Goal: Task Accomplishment & Management: Manage account settings

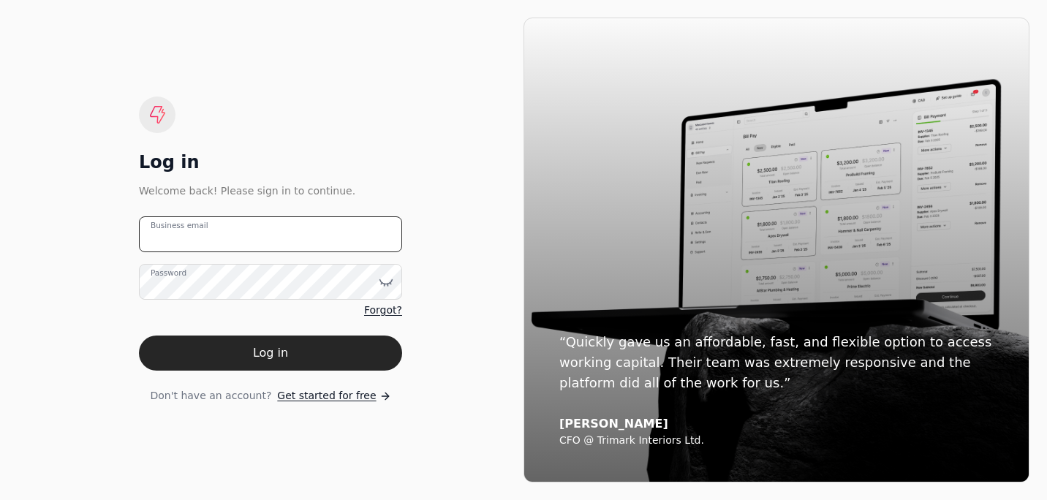
type email "[PERSON_NAME][EMAIL_ADDRESS][DOMAIN_NAME]"
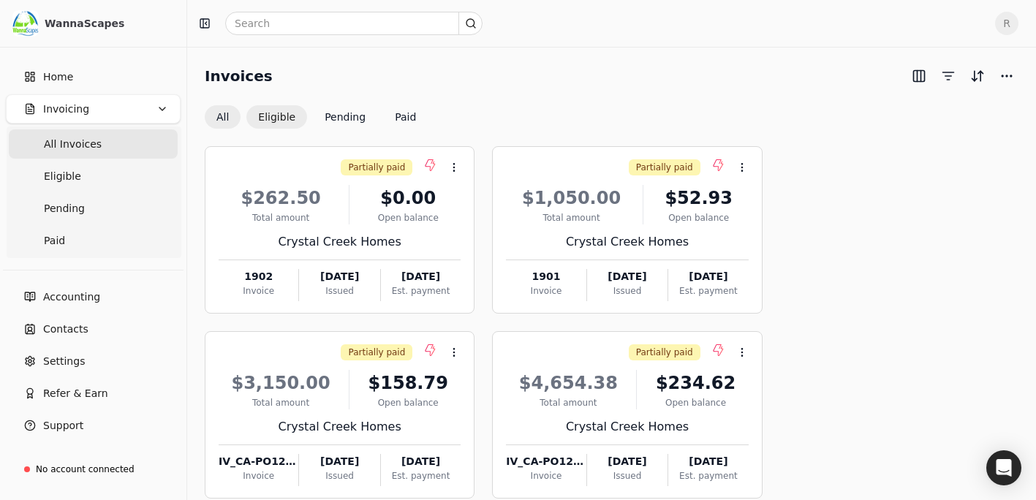
click at [281, 116] on button "Eligible" at bounding box center [276, 116] width 61 height 23
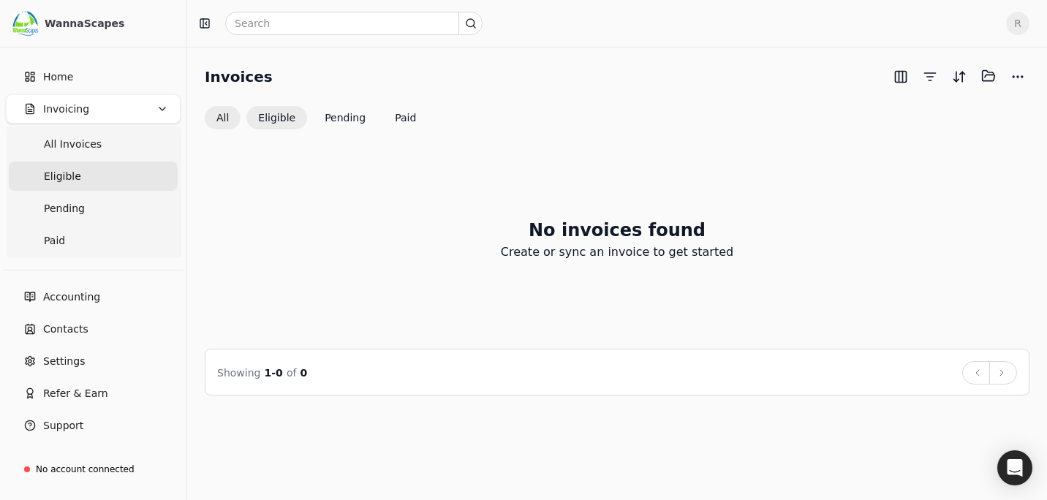
click at [224, 116] on button "All" at bounding box center [223, 117] width 36 height 23
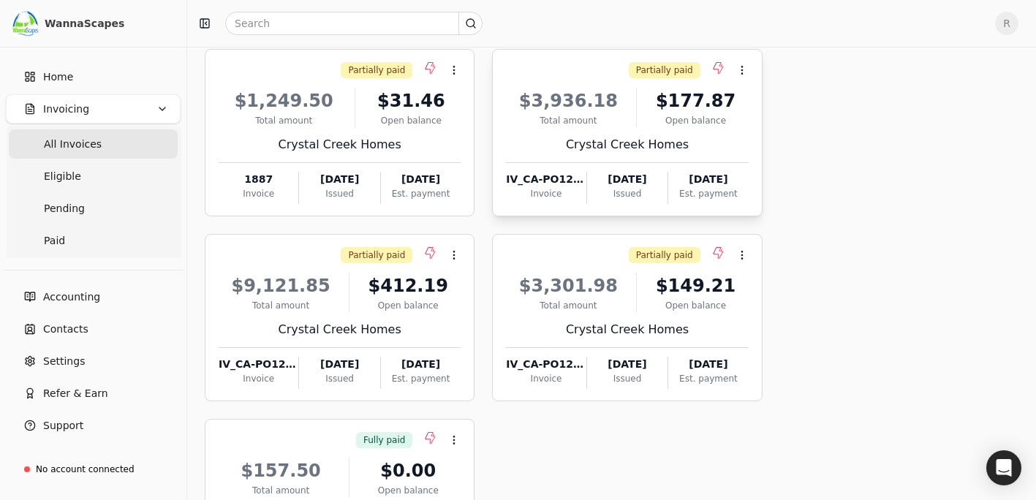
scroll to position [635, 0]
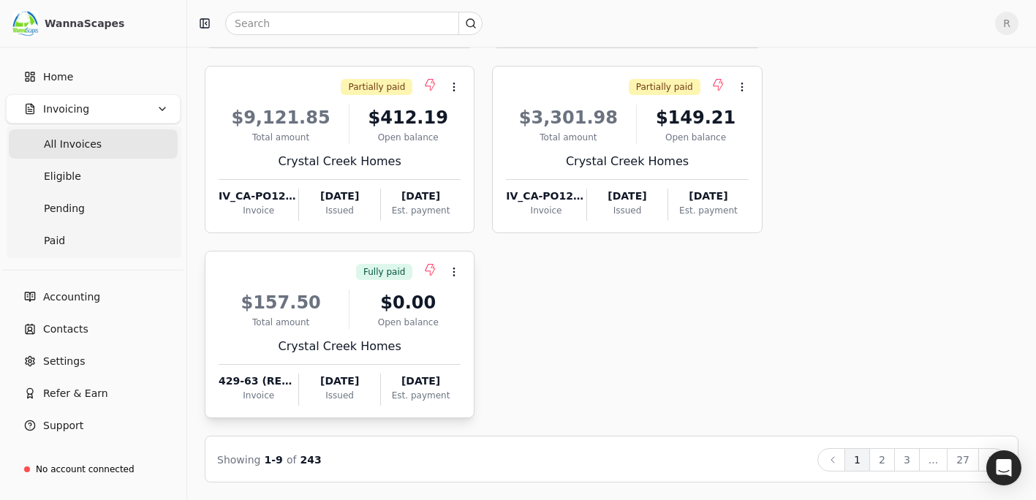
click at [285, 309] on div "$157.50" at bounding box center [281, 302] width 124 height 26
click at [469, 298] on li "Open" at bounding box center [525, 308] width 180 height 27
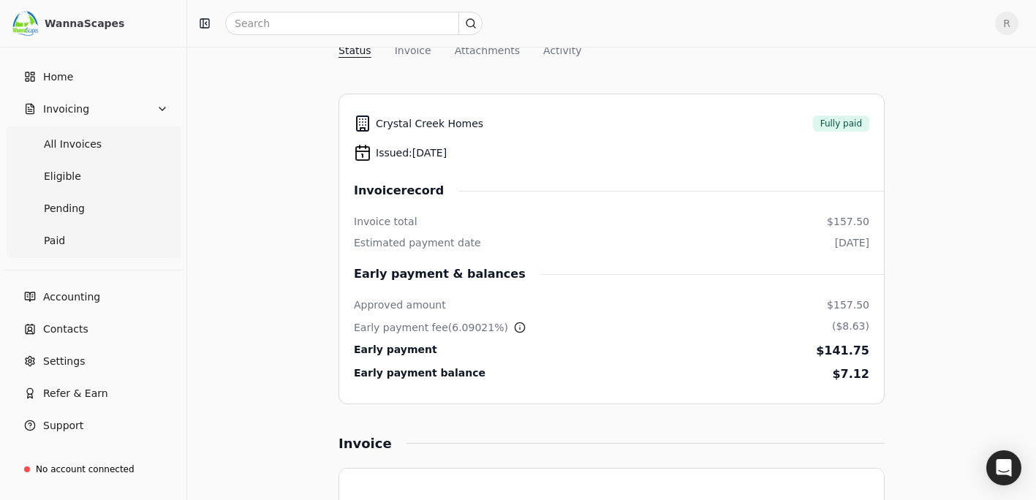
scroll to position [146, 0]
drag, startPoint x: 468, startPoint y: 152, endPoint x: 414, endPoint y: 156, distance: 54.2
click at [414, 156] on span "Issued: [DATE]" at bounding box center [411, 152] width 71 height 15
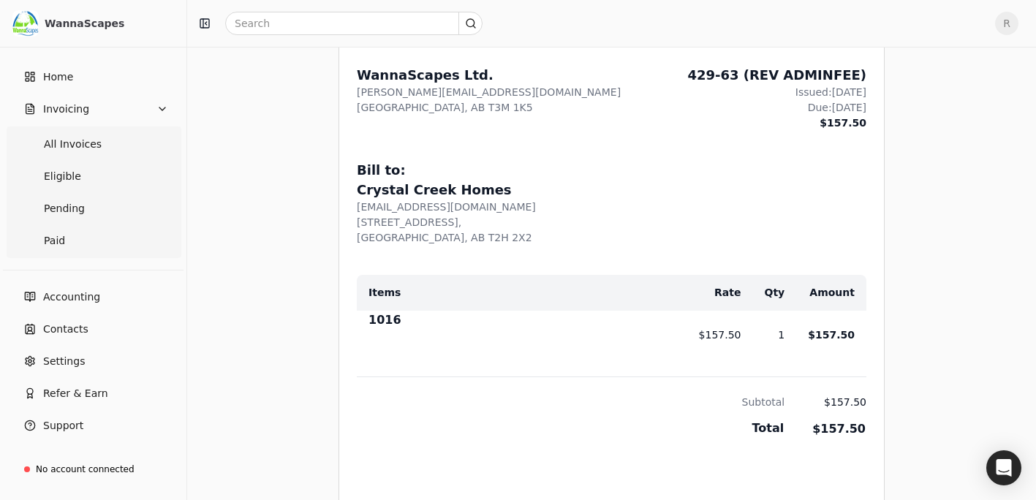
scroll to position [585, 0]
drag, startPoint x: 390, startPoint y: 321, endPoint x: 357, endPoint y: 326, distance: 33.3
click at [357, 326] on td "1016" at bounding box center [516, 334] width 319 height 48
click at [534, 336] on div at bounding box center [521, 345] width 307 height 23
drag, startPoint x: 390, startPoint y: 319, endPoint x: 370, endPoint y: 328, distance: 22.0
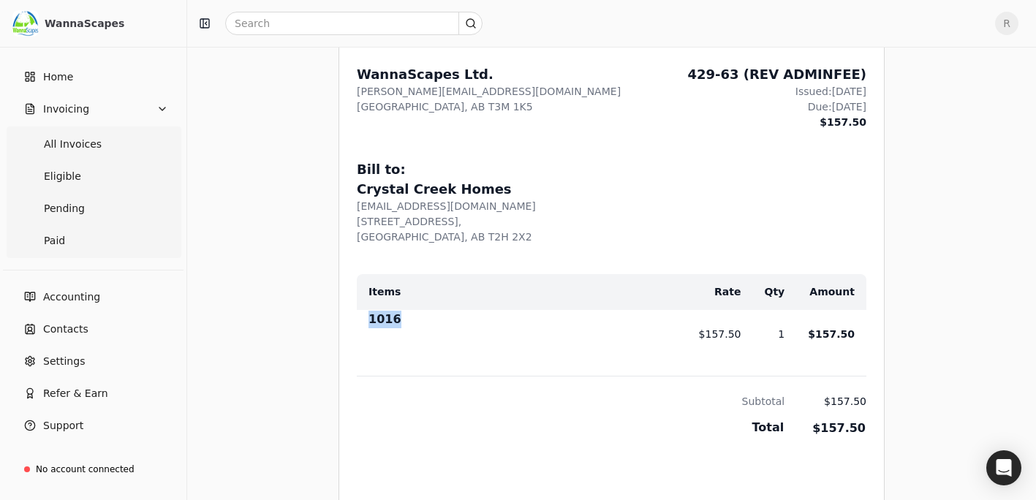
click at [370, 328] on div "1016" at bounding box center [521, 322] width 307 height 23
click at [576, 207] on div "[EMAIL_ADDRESS][DOMAIN_NAME]" at bounding box center [612, 206] width 510 height 15
drag, startPoint x: 866, startPoint y: 94, endPoint x: 809, endPoint y: 97, distance: 57.1
click at [809, 97] on div "From: WannaScapes Ltd. [PERSON_NAME][EMAIL_ADDRESS][DOMAIN_NAME] [GEOGRAPHIC_DA…" at bounding box center [611, 378] width 545 height 698
drag, startPoint x: 809, startPoint y: 97, endPoint x: 712, endPoint y: 167, distance: 119.5
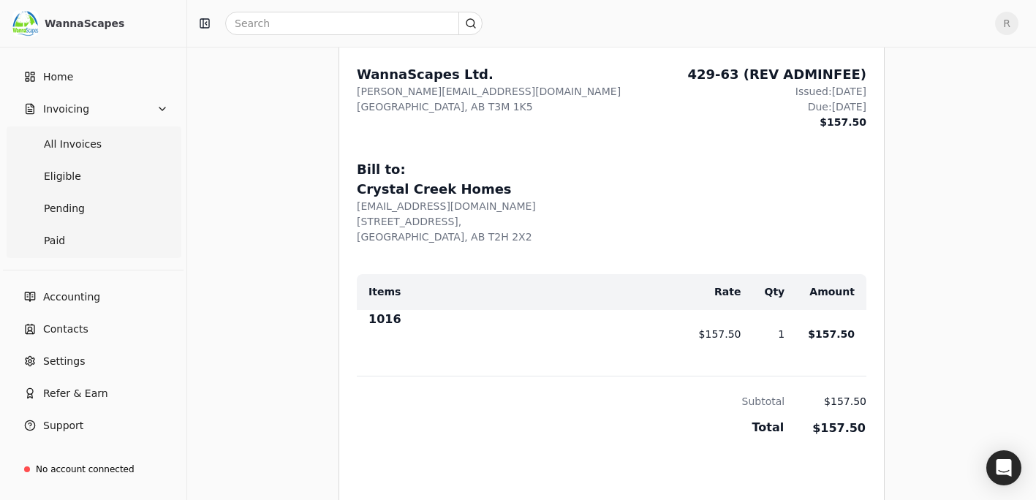
click at [713, 167] on div "Bill to:" at bounding box center [612, 169] width 510 height 20
drag, startPoint x: 392, startPoint y: 320, endPoint x: 370, endPoint y: 326, distance: 22.7
click at [370, 326] on div "1016" at bounding box center [521, 322] width 307 height 23
